Goal: Task Accomplishment & Management: Find specific page/section

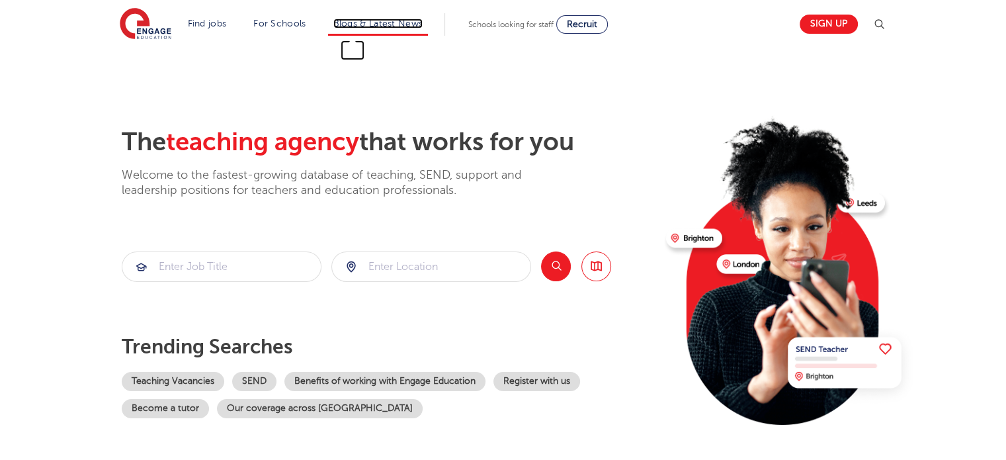
click at [391, 21] on link "Blogs & Latest News" at bounding box center [378, 24] width 90 height 10
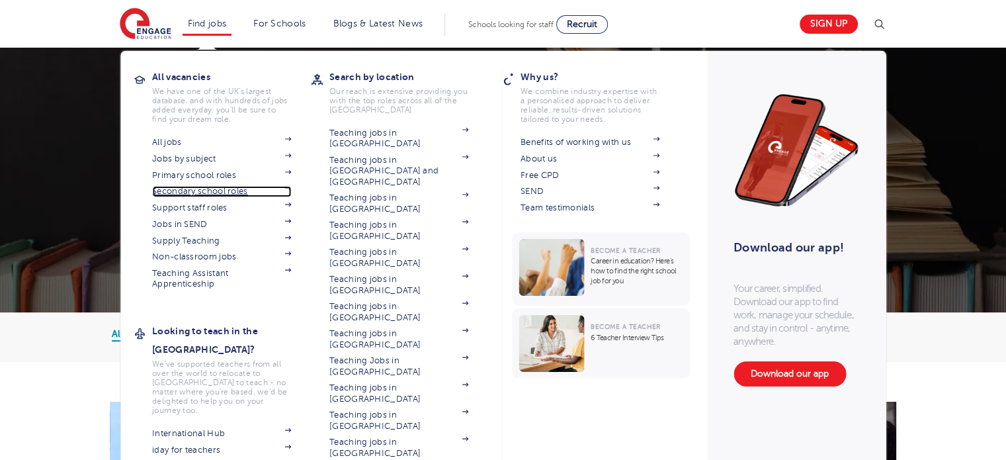
click at [223, 189] on link "Secondary school roles" at bounding box center [221, 191] width 139 height 11
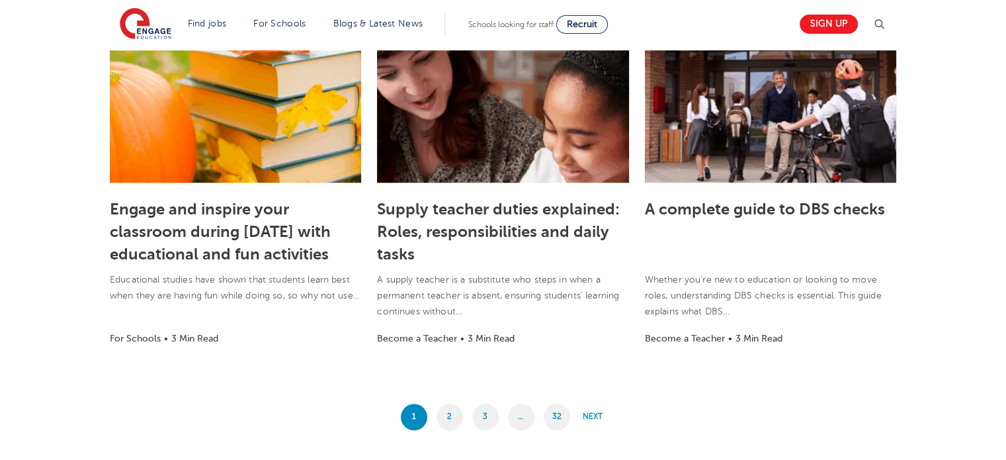
scroll to position [979, 0]
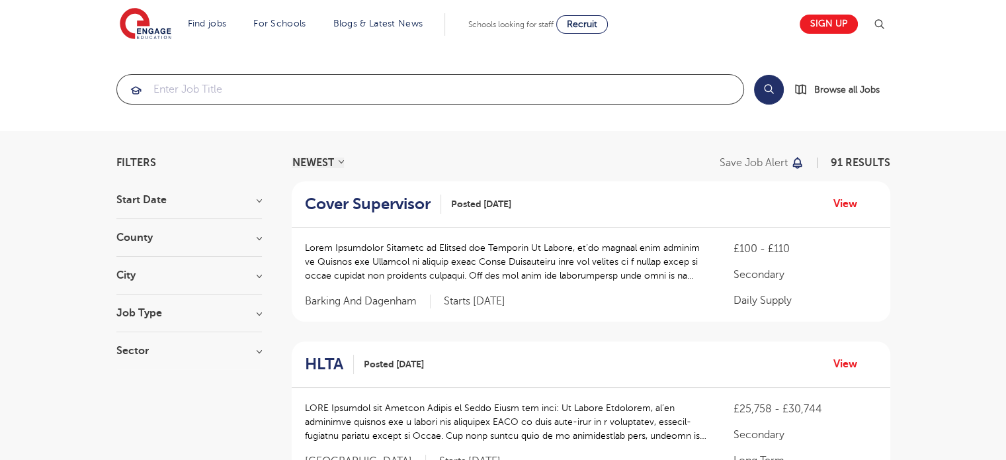
click at [245, 87] on input "search" at bounding box center [430, 89] width 626 height 29
click at [402, 92] on input "search" at bounding box center [430, 89] width 626 height 29
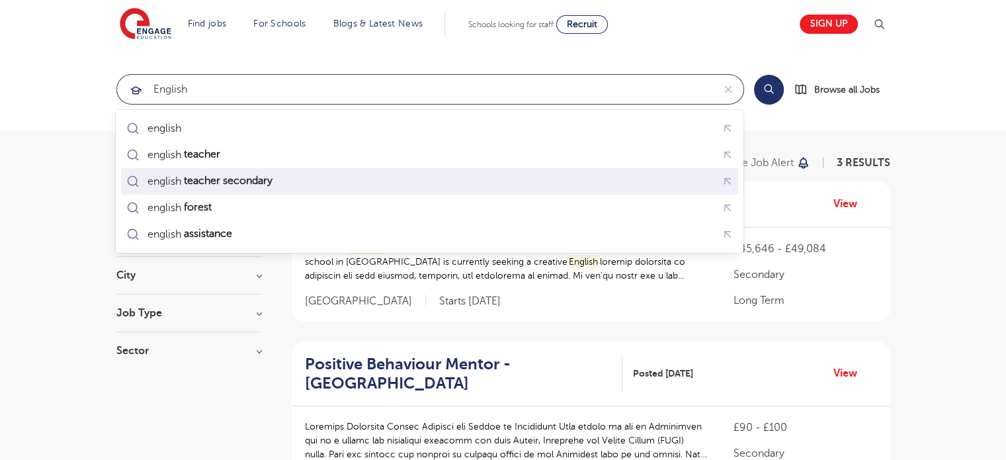
click at [284, 185] on div "english teacher secondary" at bounding box center [430, 181] width 612 height 21
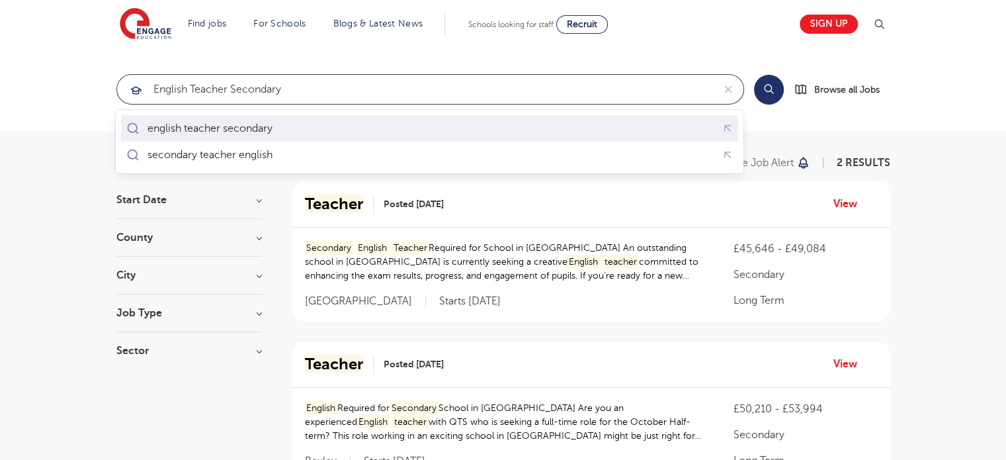
click at [354, 125] on div "english teacher secondary" at bounding box center [430, 128] width 612 height 21
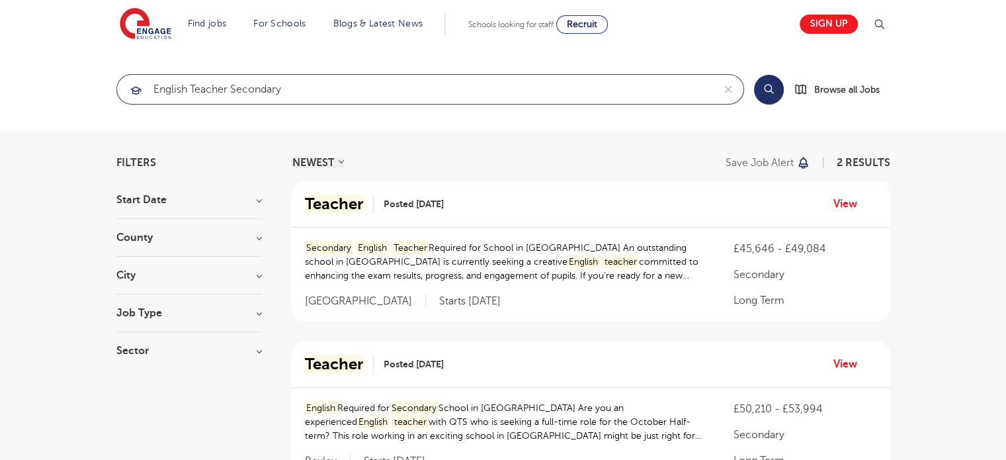
click at [458, 87] on input "english teacher secondary" at bounding box center [415, 89] width 596 height 29
click button "Submit" at bounding box center [0, 0] width 0 height 0
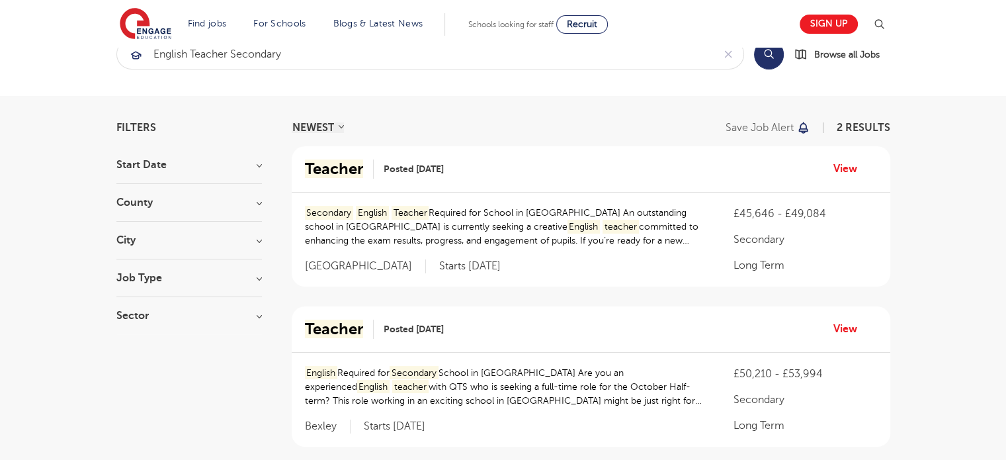
click at [191, 159] on h3 "Start Date" at bounding box center [189, 164] width 146 height 11
drag, startPoint x: 164, startPoint y: 192, endPoint x: 161, endPoint y: 200, distance: 8.4
click at [161, 200] on section "Start Date November 1 October 1 Show more County Bexley 1 Southampton 1 Show mo…" at bounding box center [189, 246] width 146 height 175
click at [161, 200] on h3 "County" at bounding box center [189, 202] width 146 height 11
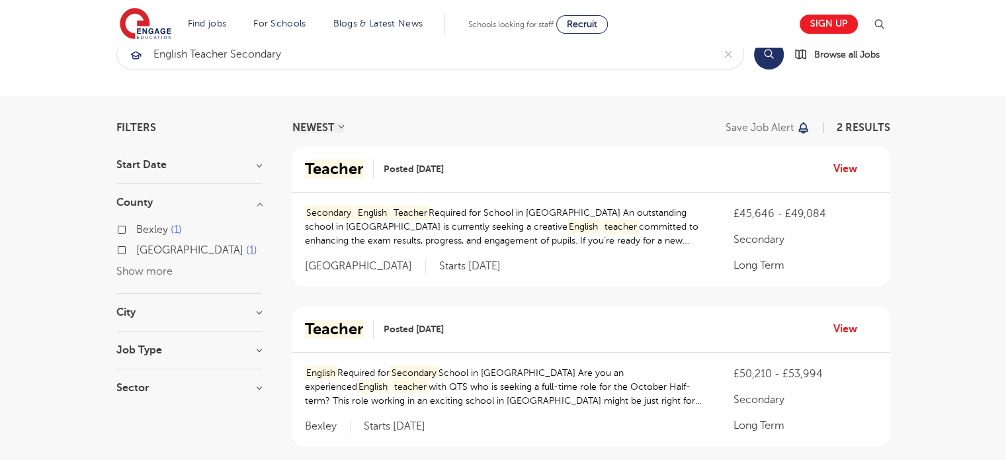
click at [161, 200] on h3 "County" at bounding box center [189, 202] width 146 height 11
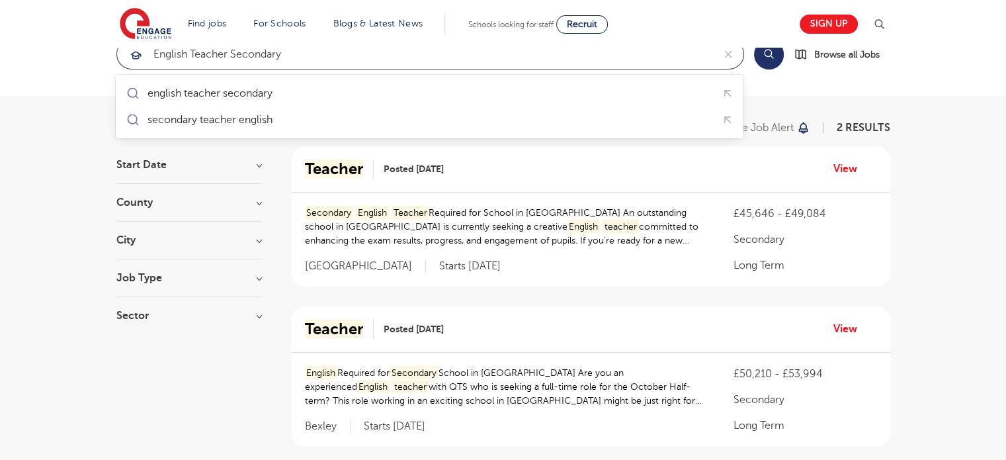
drag, startPoint x: 310, startPoint y: 55, endPoint x: 238, endPoint y: 52, distance: 71.5
click at [238, 52] on input "english teacher secondary" at bounding box center [415, 54] width 596 height 29
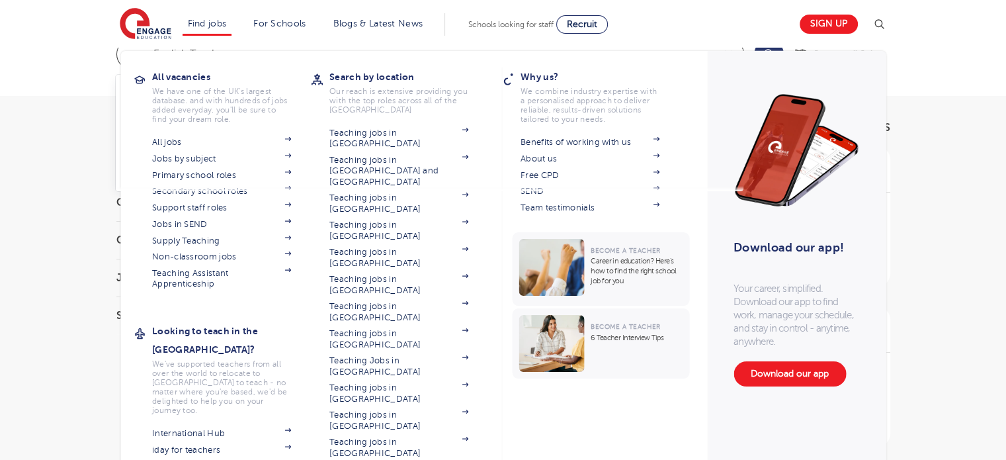
type input "english teacher"
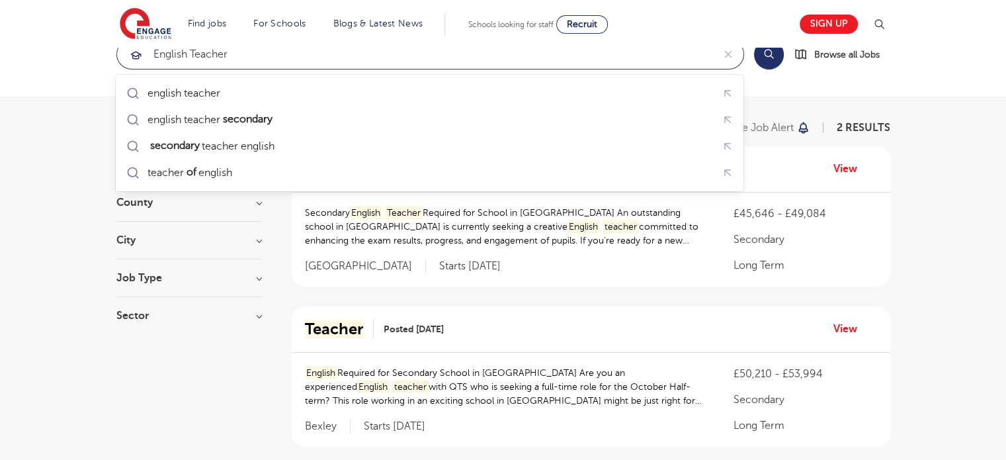
click button "Submit" at bounding box center [0, 0] width 0 height 0
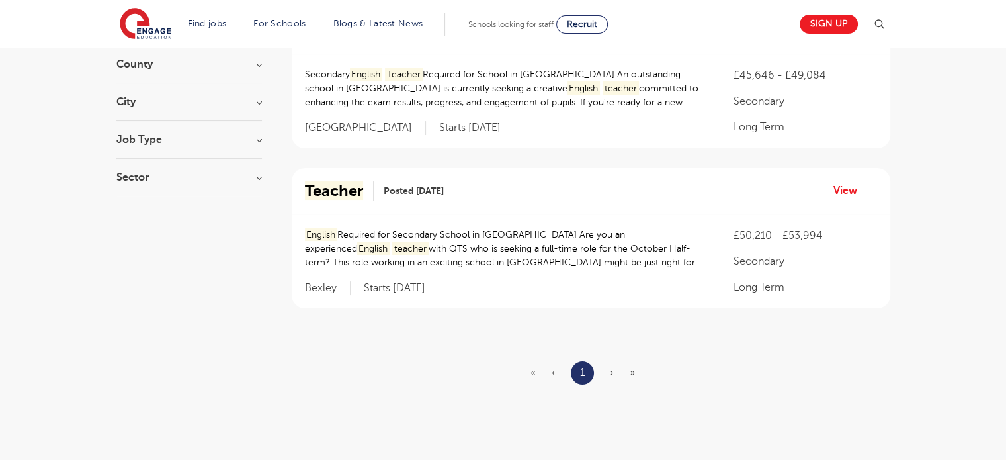
scroll to position [172, 0]
click at [840, 187] on link "View" at bounding box center [850, 191] width 34 height 17
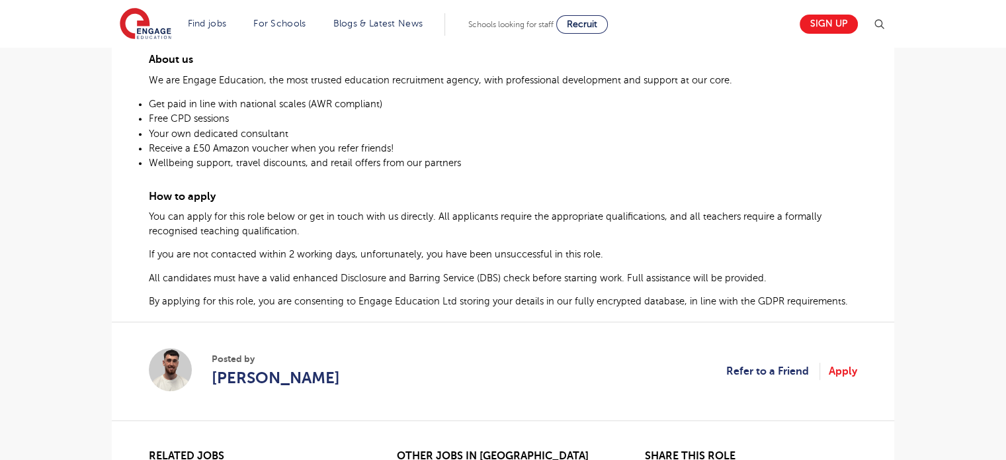
scroll to position [657, 0]
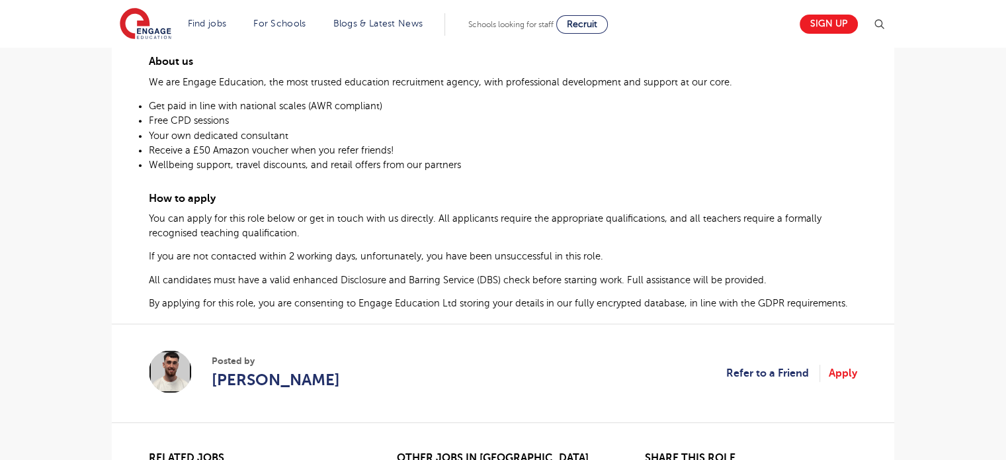
click at [176, 364] on img at bounding box center [170, 371] width 43 height 43
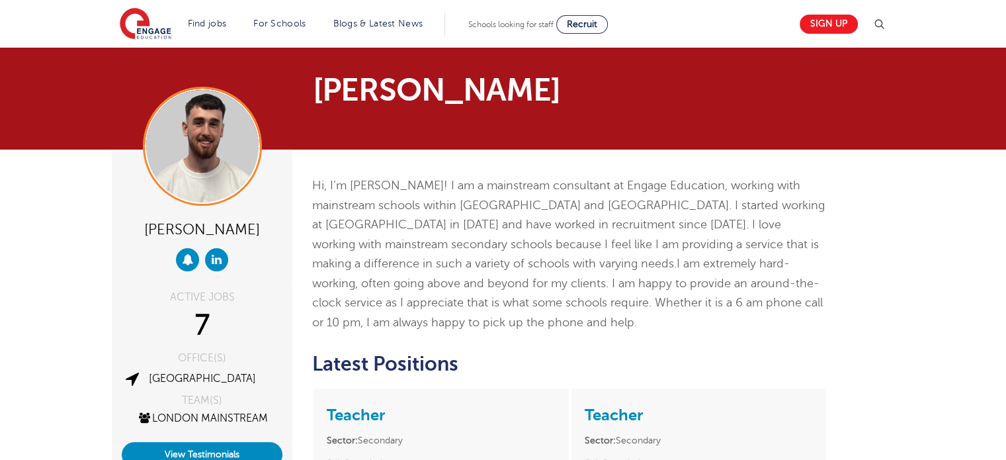
drag, startPoint x: 1015, startPoint y: 263, endPoint x: 1013, endPoint y: -80, distance: 342.6
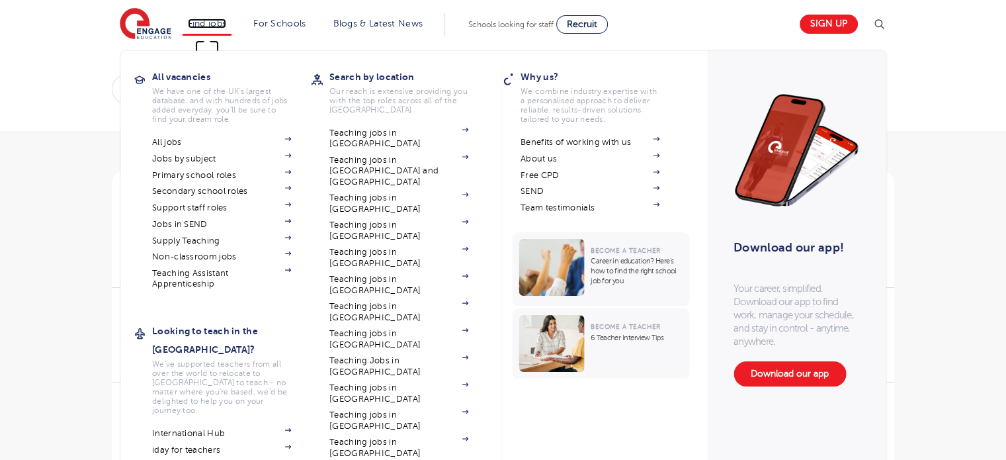
click at [203, 23] on link "Find jobs" at bounding box center [207, 24] width 39 height 10
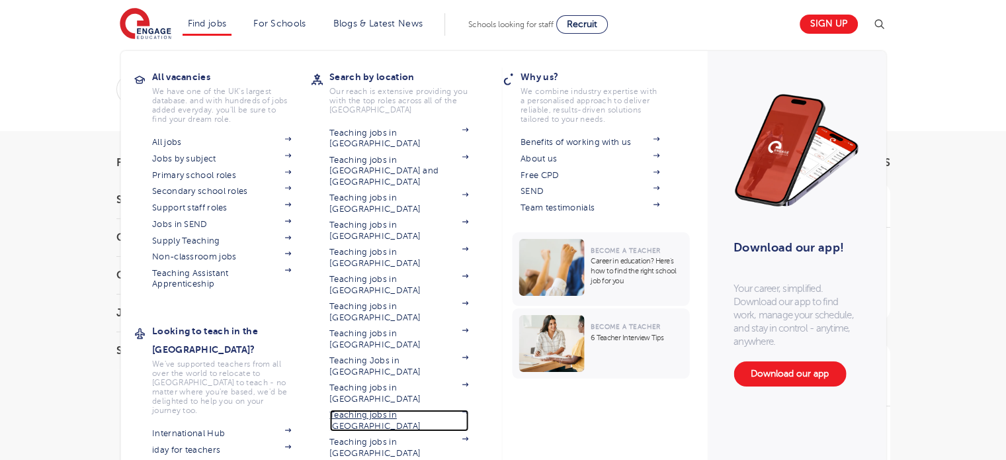
click at [368, 409] on link "Teaching jobs in [GEOGRAPHIC_DATA]" at bounding box center [398, 420] width 139 height 22
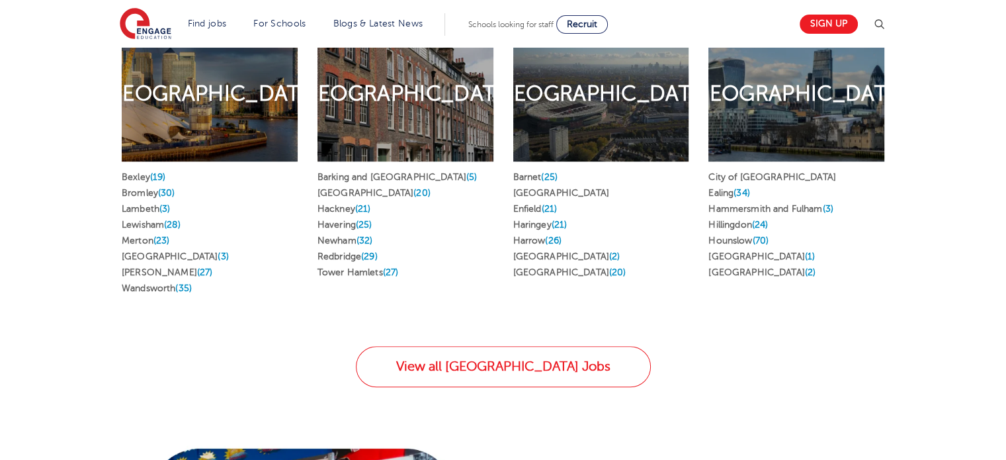
scroll to position [738, 0]
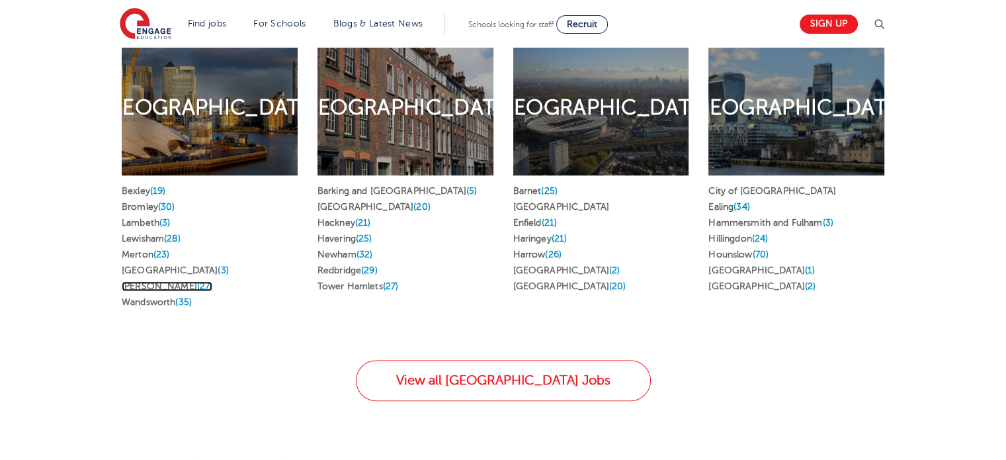
click at [141, 281] on link "Sutton (27)" at bounding box center [167, 286] width 91 height 10
